Goal: Transaction & Acquisition: Purchase product/service

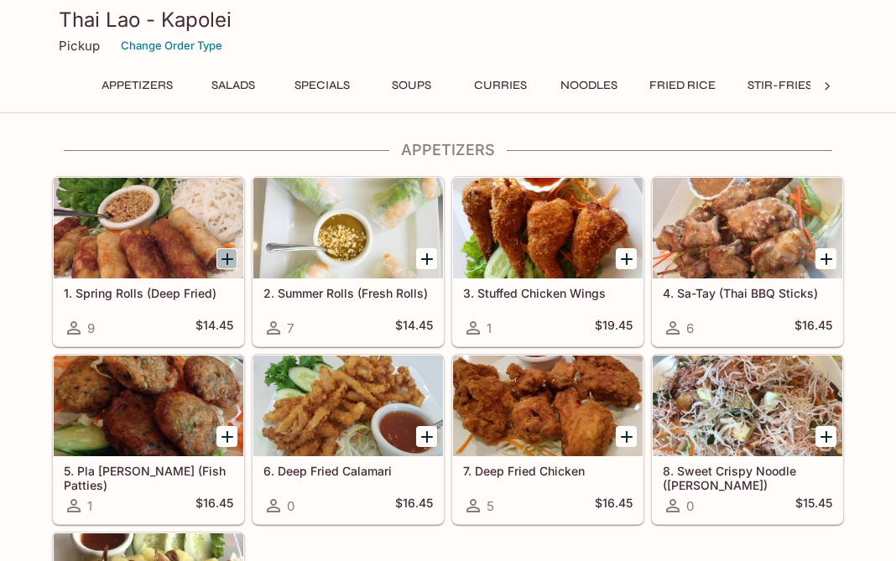
click at [230, 262] on icon "Add 1. Spring Rolls (Deep Fried)" at bounding box center [227, 259] width 20 height 20
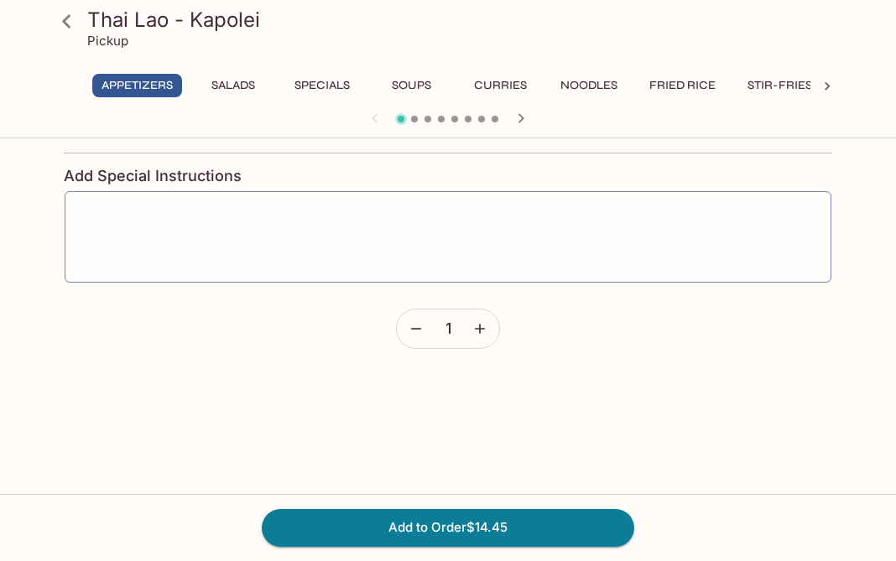
scroll to position [704, 0]
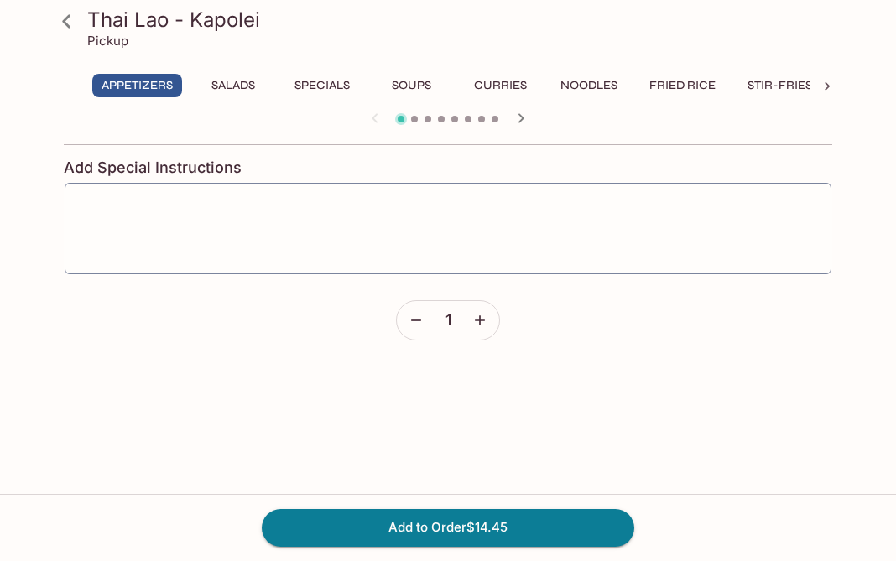
click at [481, 320] on icon "button" at bounding box center [480, 320] width 10 height 10
click at [477, 526] on button "Add to Order $43.35" at bounding box center [448, 527] width 373 height 37
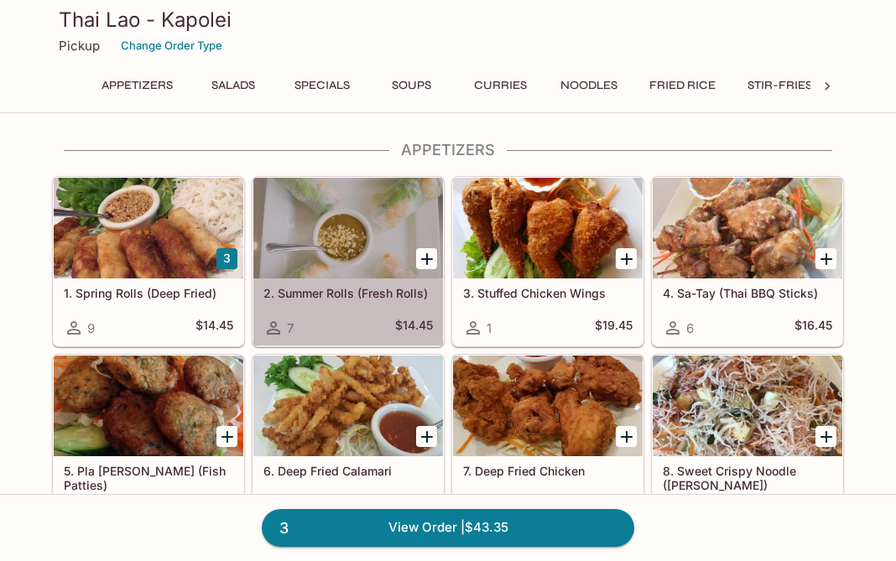
click at [369, 262] on div at bounding box center [348, 228] width 190 height 101
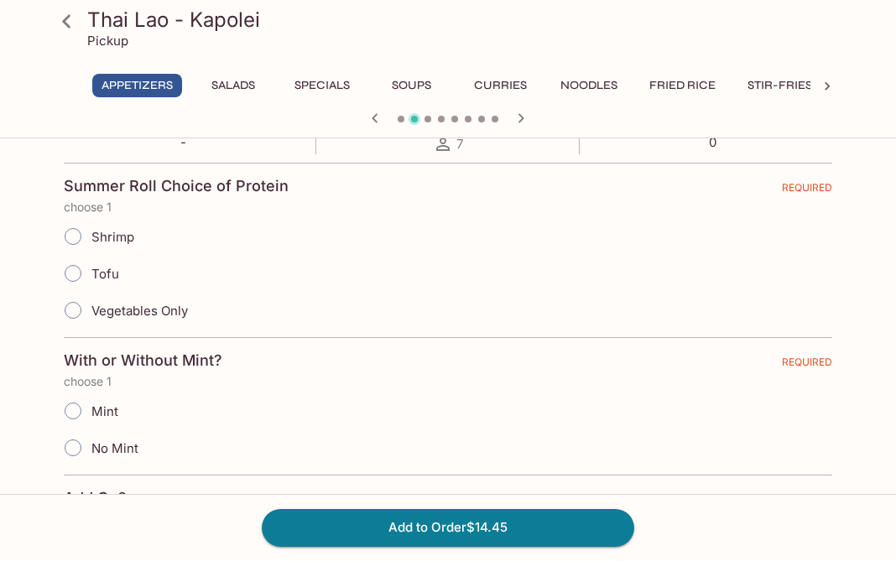
scroll to position [347, 0]
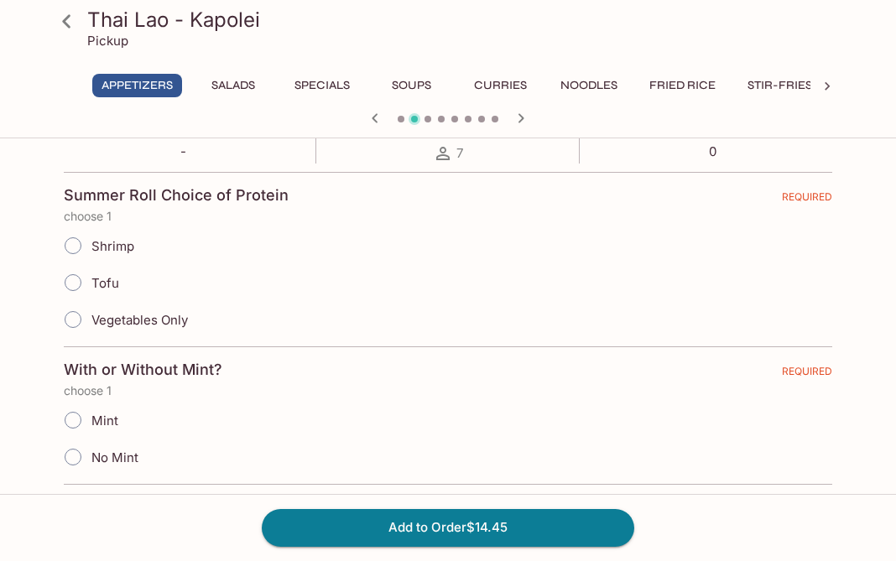
click at [65, 281] on input "Tofu" at bounding box center [72, 282] width 35 height 35
radio input "true"
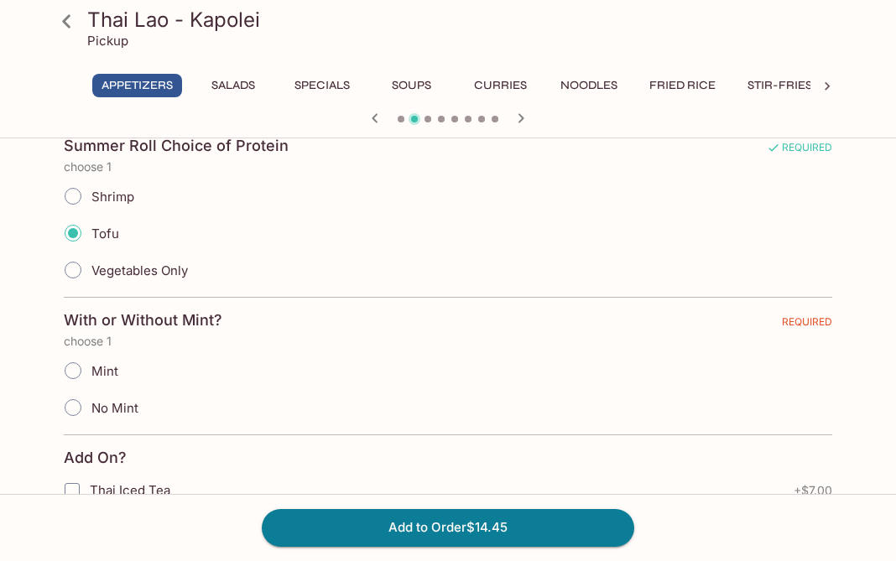
scroll to position [397, 0]
click at [77, 412] on input "No Mint" at bounding box center [72, 407] width 35 height 35
radio input "true"
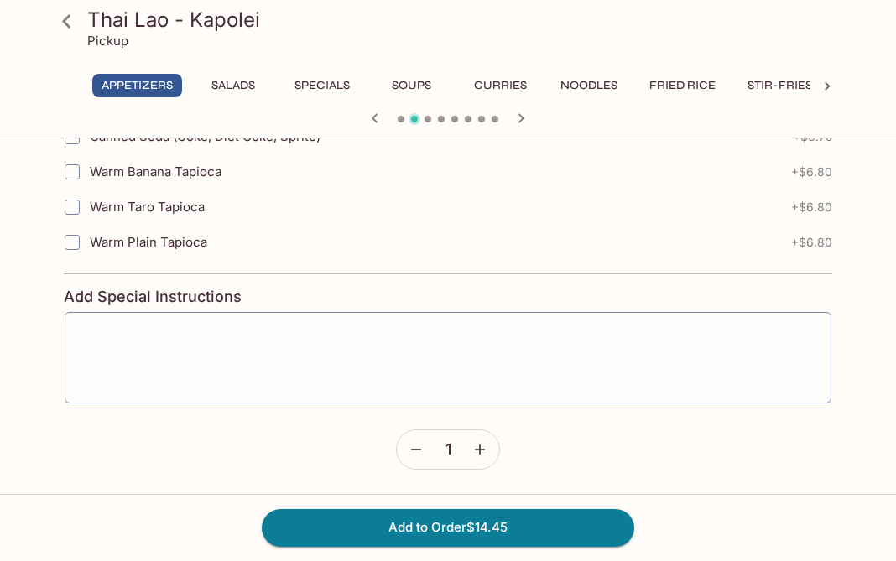
scroll to position [821, 0]
click at [479, 452] on icon "button" at bounding box center [480, 450] width 17 height 17
click at [467, 529] on button "Add to Order $43.35" at bounding box center [448, 527] width 373 height 37
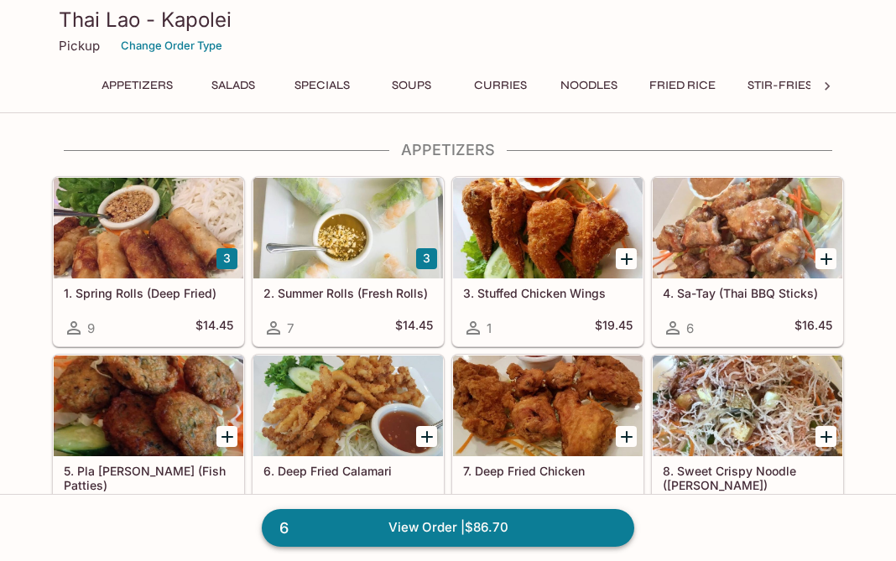
click at [466, 537] on link "6 View Order | $86.70" at bounding box center [448, 527] width 373 height 37
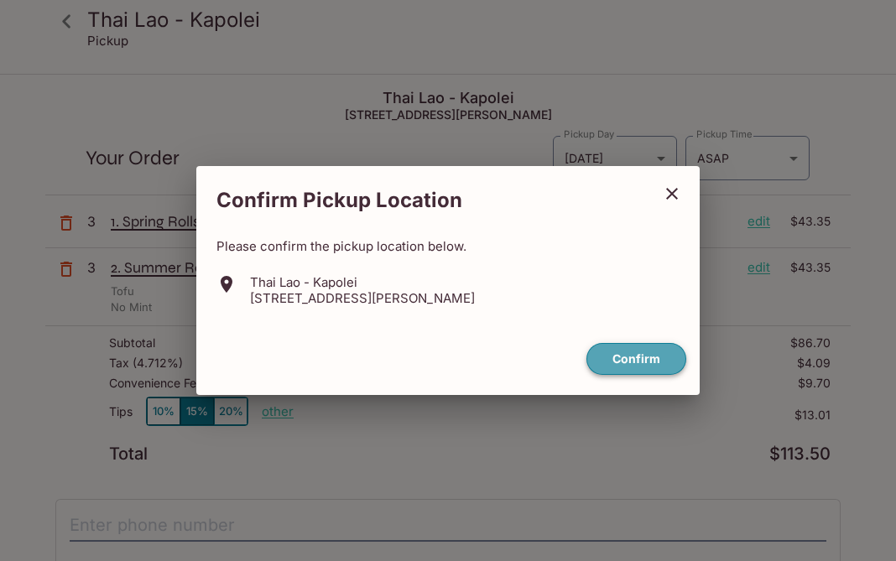
click at [641, 362] on button "Confirm" at bounding box center [636, 359] width 100 height 33
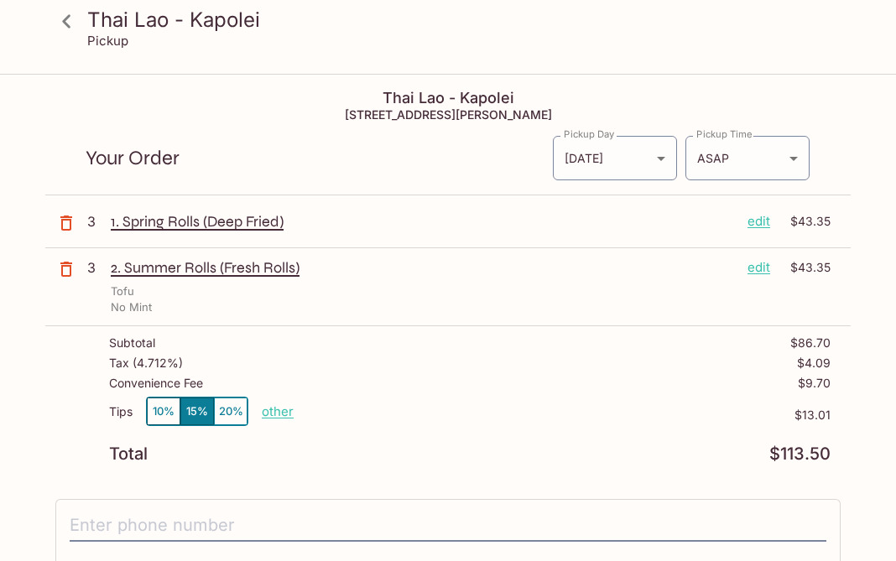
click at [281, 406] on p "other" at bounding box center [278, 412] width 32 height 16
click at [390, 414] on input "13.01" at bounding box center [375, 412] width 54 height 18
type input "4.00"
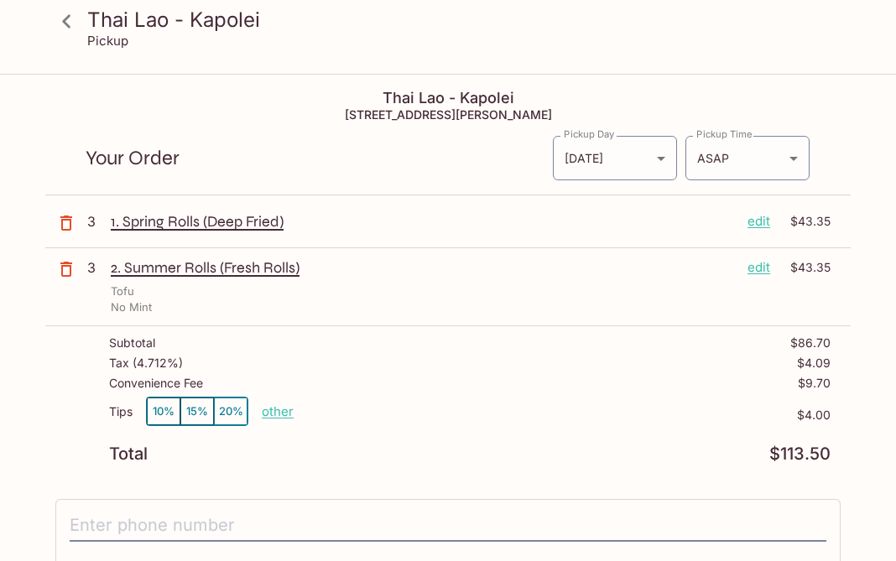
click at [625, 474] on div "Thai Lao - Kapolei [STREET_ADDRESS][PERSON_NAME] Your Order Pickup Day [DATE] […" at bounding box center [447, 491] width 805 height 831
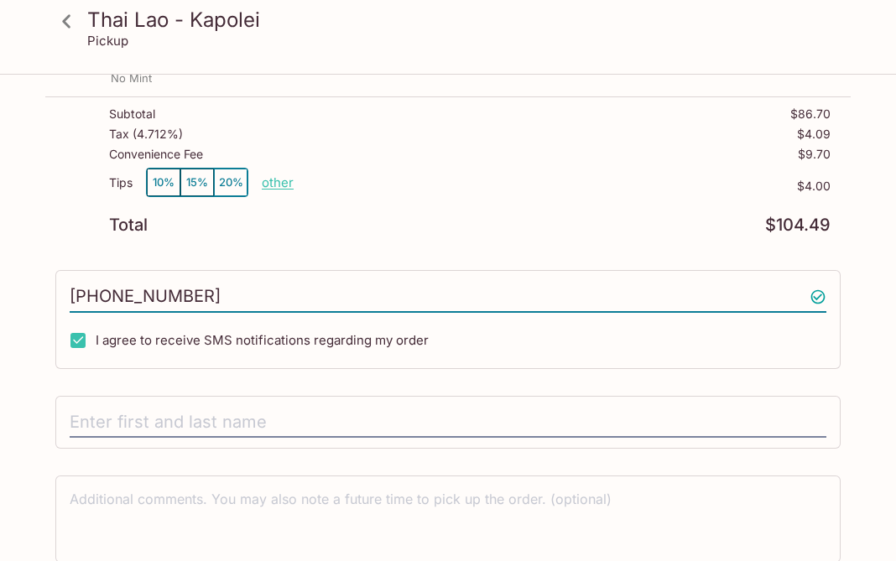
scroll to position [229, 0]
type input "[PHONE_NUMBER]"
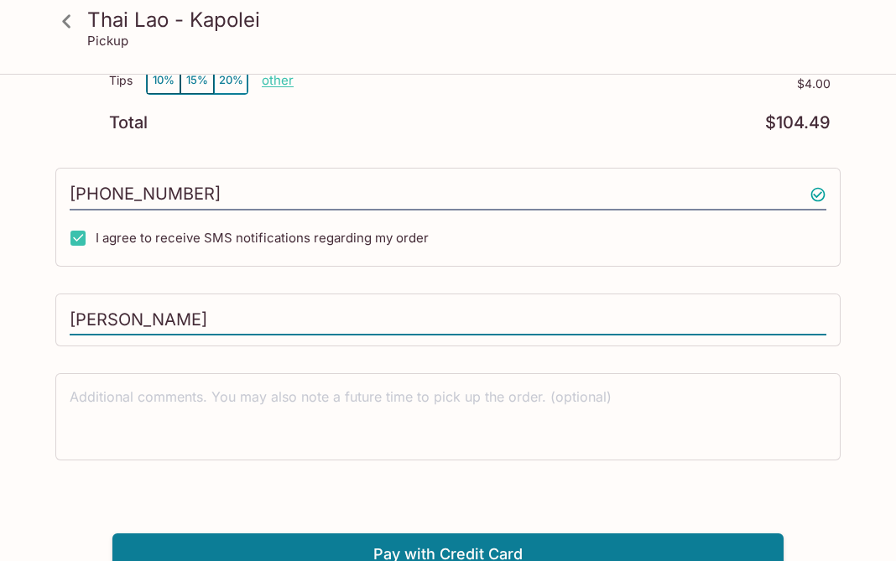
scroll to position [336, 0]
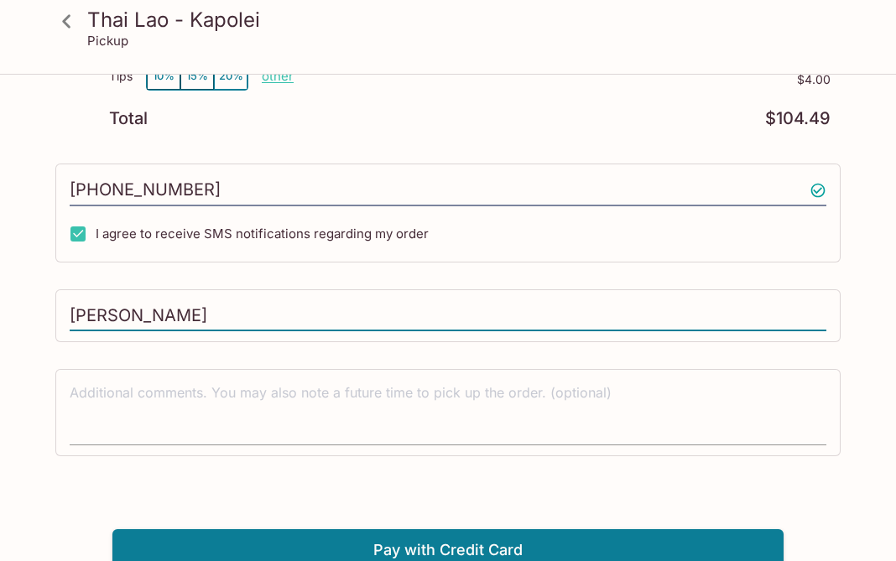
type input "[PERSON_NAME]"
click at [701, 415] on textarea at bounding box center [448, 412] width 757 height 58
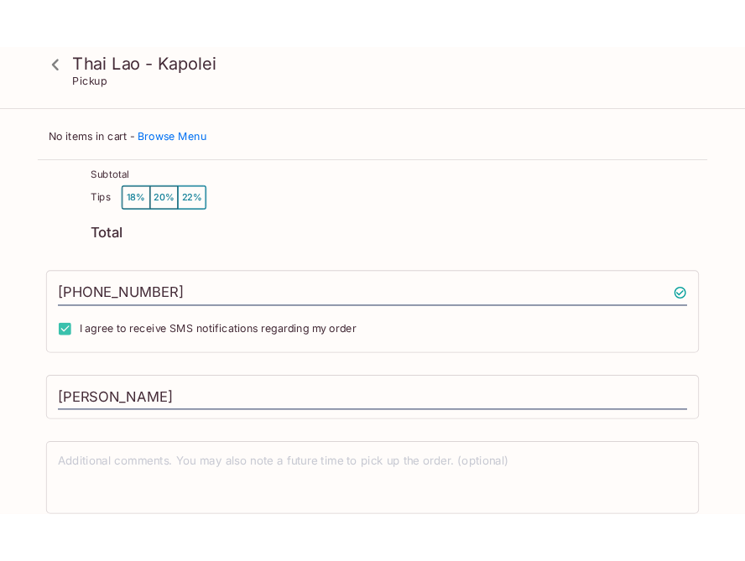
scroll to position [0, 0]
